Goal: Task Accomplishment & Management: Check status

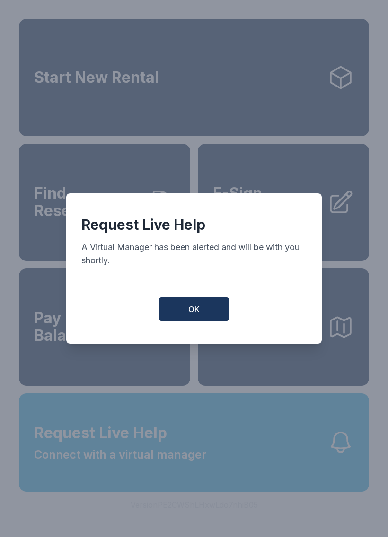
click at [211, 308] on button "OK" at bounding box center [193, 309] width 71 height 24
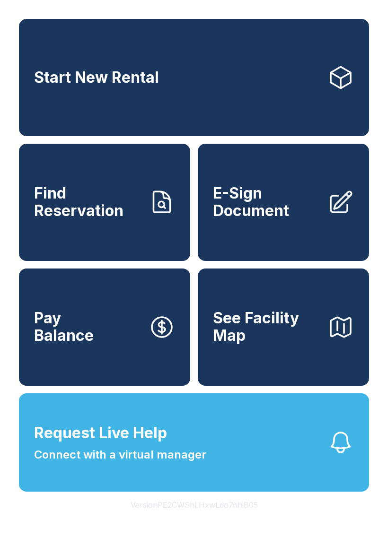
click at [201, 463] on span "Connect with a virtual manager" at bounding box center [120, 454] width 172 height 17
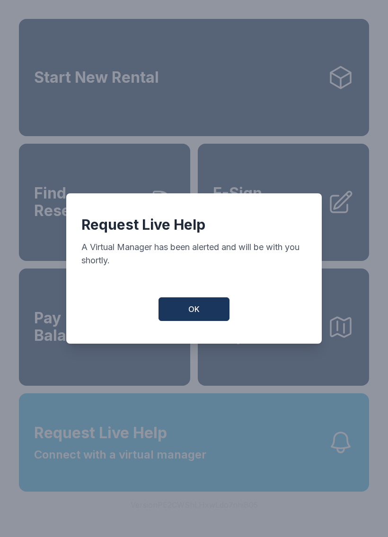
click at [195, 310] on span "OK" at bounding box center [193, 308] width 11 height 11
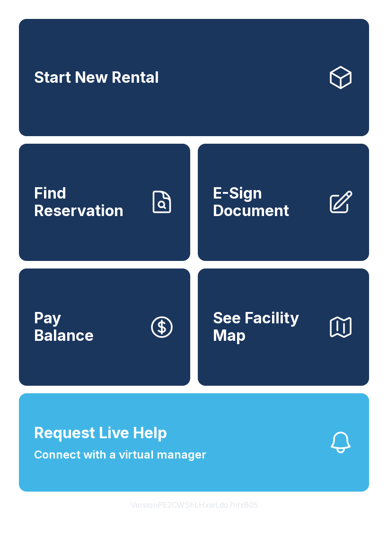
click at [348, 492] on button "Request Live Help Connect with a virtual manager" at bounding box center [194, 442] width 350 height 98
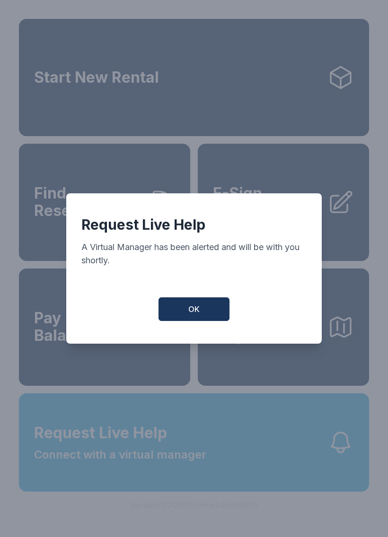
click at [220, 321] on button "OK" at bounding box center [193, 309] width 71 height 24
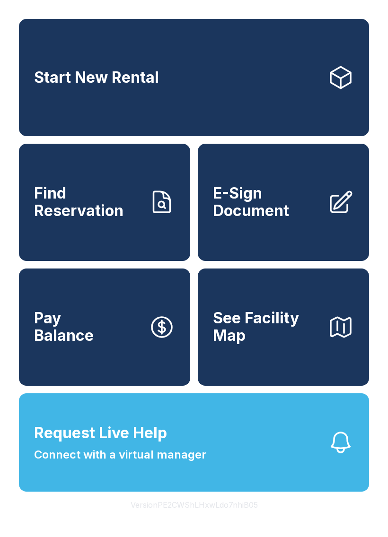
click at [316, 344] on span "See Facility Map" at bounding box center [266, 327] width 107 height 35
click at [157, 198] on link "Find Reservation" at bounding box center [104, 202] width 171 height 117
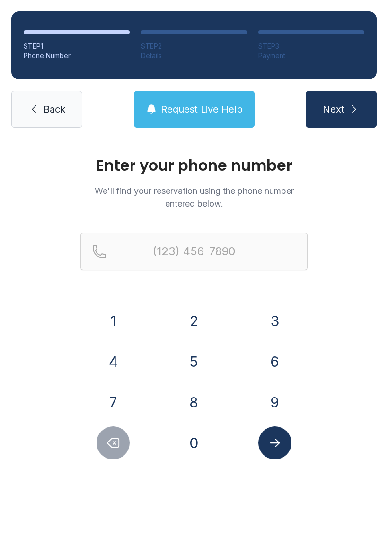
click at [279, 366] on button "6" at bounding box center [274, 361] width 33 height 33
click at [114, 363] on button "4" at bounding box center [112, 361] width 33 height 33
click at [124, 315] on button "1" at bounding box center [112, 320] width 33 height 33
click at [119, 401] on button "7" at bounding box center [112, 402] width 33 height 33
click at [198, 409] on button "8" at bounding box center [193, 402] width 33 height 33
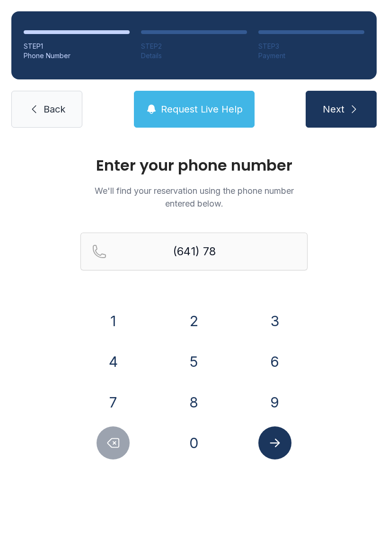
click at [194, 450] on button "0" at bounding box center [193, 442] width 33 height 33
click at [119, 360] on button "4" at bounding box center [112, 361] width 33 height 33
click at [114, 402] on button "7" at bounding box center [112, 402] width 33 height 33
click at [192, 441] on button "0" at bounding box center [193, 442] width 33 height 33
click at [276, 359] on button "6" at bounding box center [274, 361] width 33 height 33
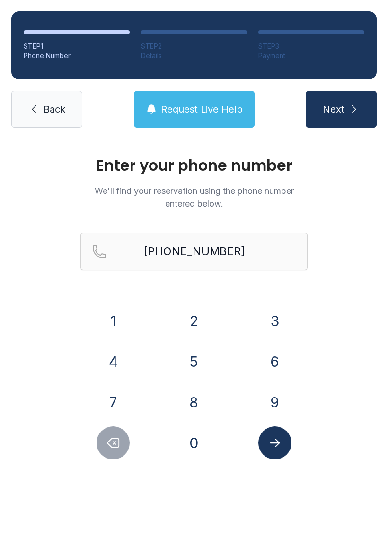
click at [280, 439] on icon "Submit lookup form" at bounding box center [275, 443] width 14 height 14
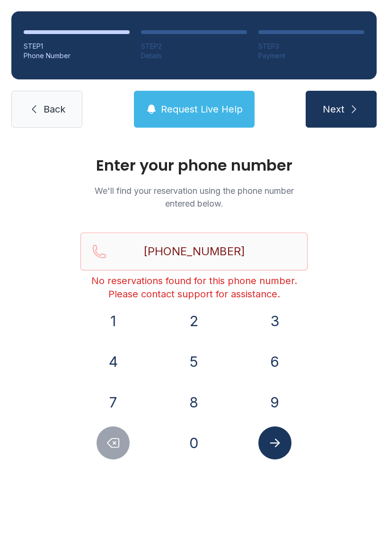
click at [116, 444] on icon "Delete number" at bounding box center [113, 443] width 14 height 14
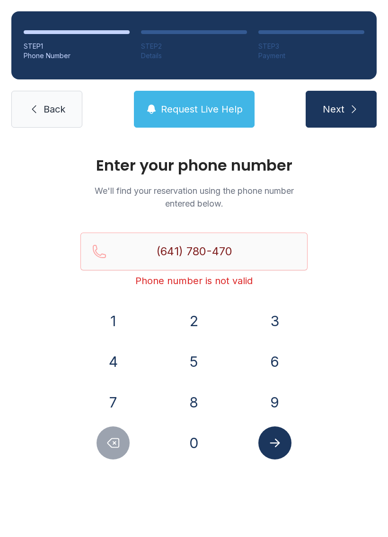
click at [116, 443] on icon "Delete number" at bounding box center [113, 443] width 14 height 14
click at [122, 431] on button "Delete number" at bounding box center [112, 442] width 33 height 33
click at [125, 432] on button "Delete number" at bounding box center [112, 442] width 33 height 33
click at [125, 431] on button "Delete number" at bounding box center [112, 442] width 33 height 33
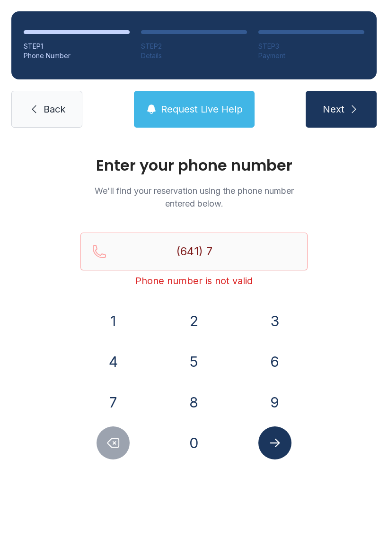
click at [127, 435] on button "Delete number" at bounding box center [112, 442] width 33 height 33
click at [128, 435] on button "Delete number" at bounding box center [112, 442] width 33 height 33
type input "(6"
click at [129, 436] on div at bounding box center [113, 442] width 66 height 33
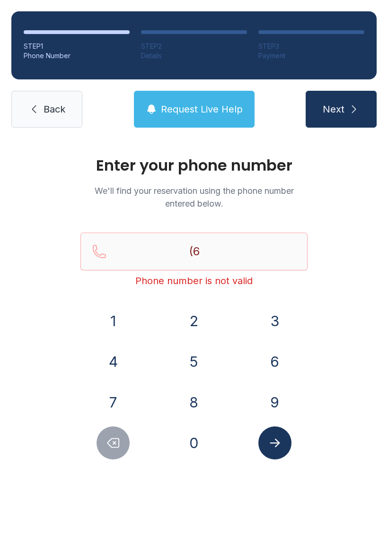
click at [122, 434] on button "Delete number" at bounding box center [112, 442] width 33 height 33
click at [196, 359] on button "5" at bounding box center [193, 361] width 33 height 33
click at [110, 322] on button "1" at bounding box center [112, 320] width 33 height 33
click at [196, 353] on button "5" at bounding box center [193, 361] width 33 height 33
click at [117, 366] on button "4" at bounding box center [112, 361] width 33 height 33
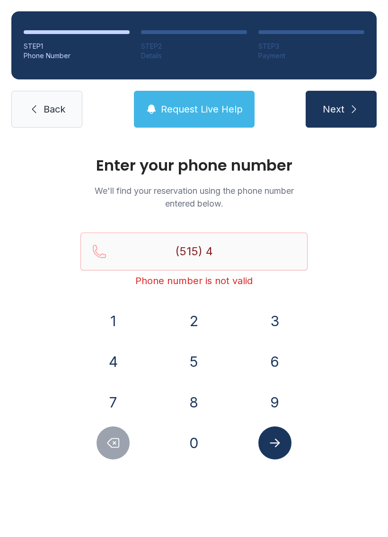
click at [273, 362] on button "6" at bounding box center [274, 361] width 33 height 33
click at [110, 448] on icon "Delete number" at bounding box center [113, 443] width 14 height 14
click at [269, 408] on button "9" at bounding box center [274, 402] width 33 height 33
click at [193, 434] on button "0" at bounding box center [193, 442] width 33 height 33
click at [198, 441] on button "0" at bounding box center [193, 442] width 33 height 33
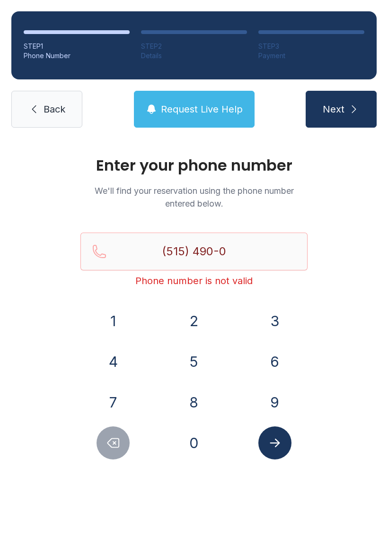
click at [198, 441] on button "0" at bounding box center [193, 442] width 33 height 33
click at [276, 363] on button "6" at bounding box center [274, 361] width 33 height 33
click at [109, 398] on button "7" at bounding box center [112, 402] width 33 height 33
type input "[PHONE_NUMBER]"
click at [277, 447] on icon "Submit lookup form" at bounding box center [275, 443] width 14 height 14
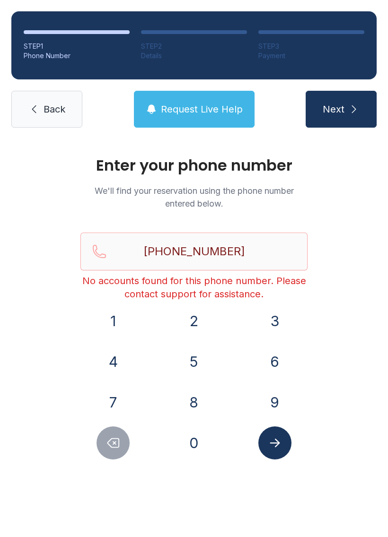
click at [57, 117] on link "Back" at bounding box center [46, 109] width 71 height 37
